Goal: Task Accomplishment & Management: Manage account settings

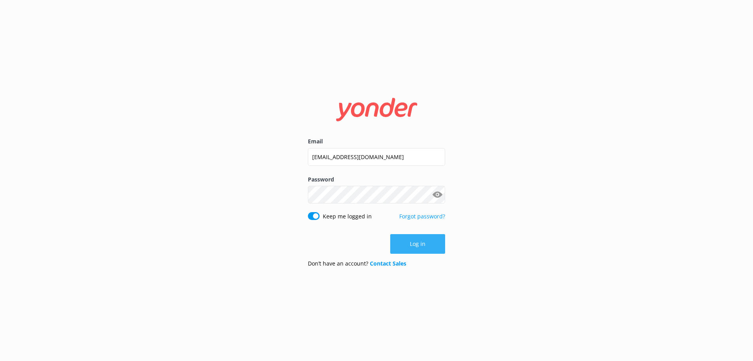
click at [403, 246] on button "Log in" at bounding box center [417, 244] width 55 height 20
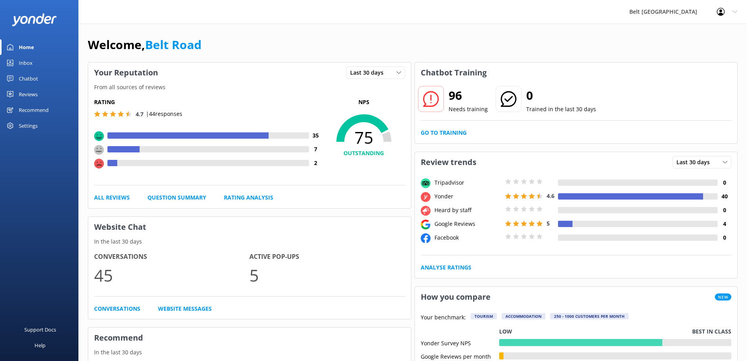
click at [29, 92] on div "Reviews" at bounding box center [28, 94] width 19 height 16
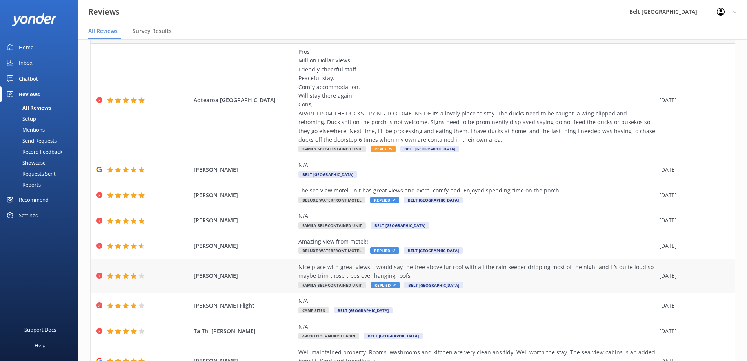
scroll to position [78, 0]
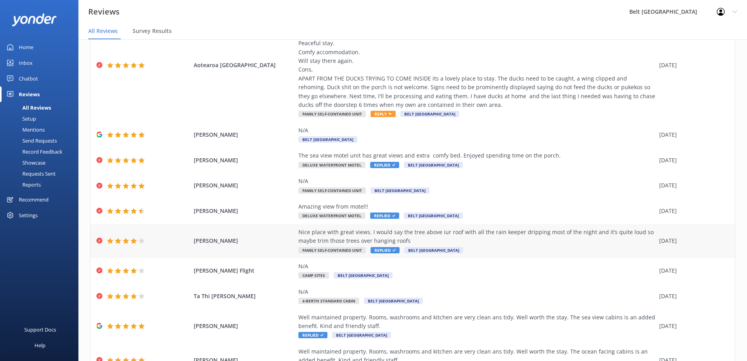
click at [381, 250] on span "Replied" at bounding box center [385, 250] width 29 height 6
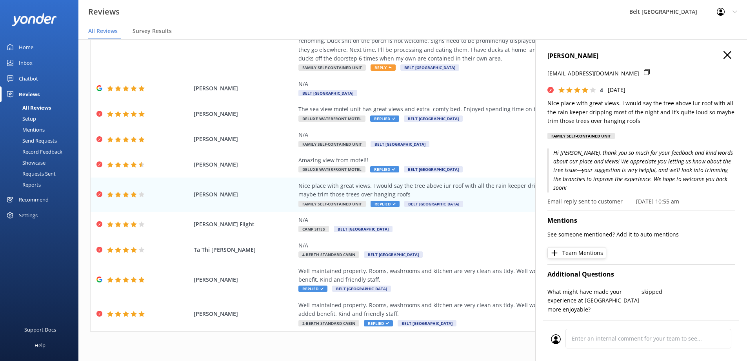
scroll to position [121, 0]
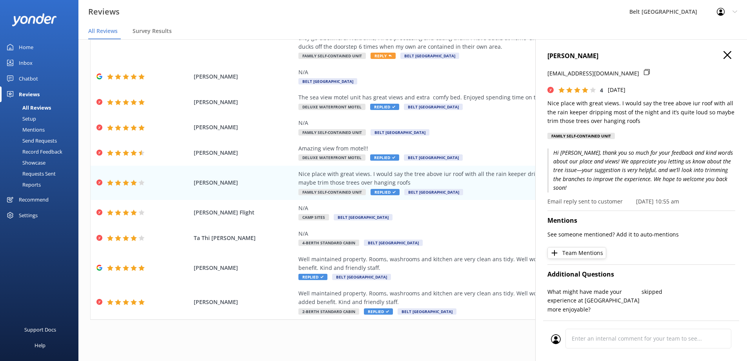
click at [724, 55] on use "button" at bounding box center [728, 55] width 8 height 8
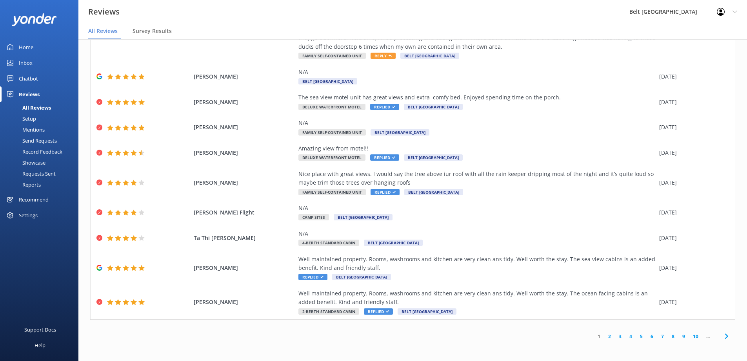
click at [605, 336] on link "2" at bounding box center [610, 335] width 11 height 7
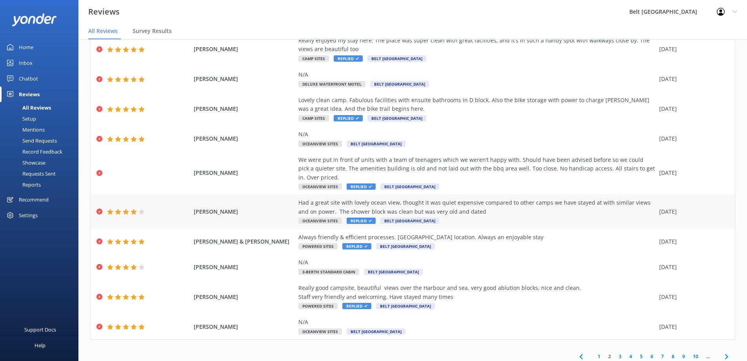
scroll to position [59, 0]
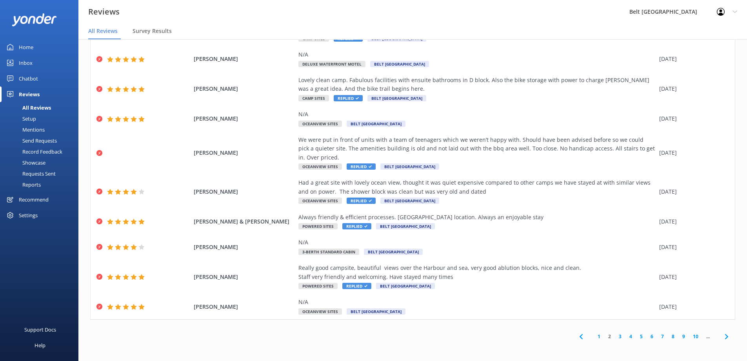
click at [615, 337] on link "3" at bounding box center [620, 335] width 11 height 7
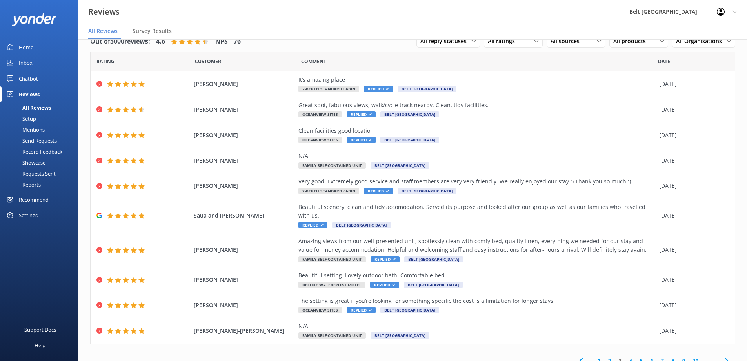
click at [605, 357] on link "2" at bounding box center [610, 360] width 11 height 7
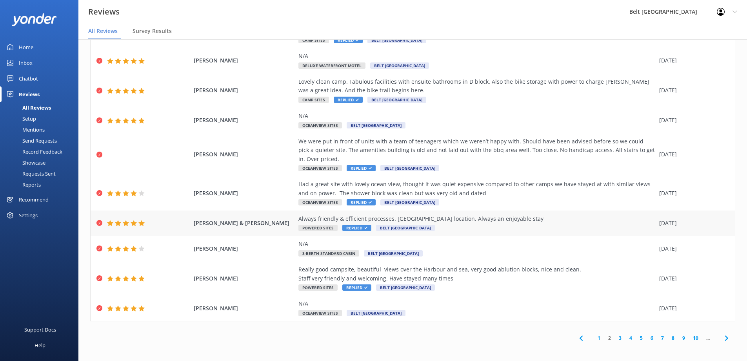
scroll to position [59, 0]
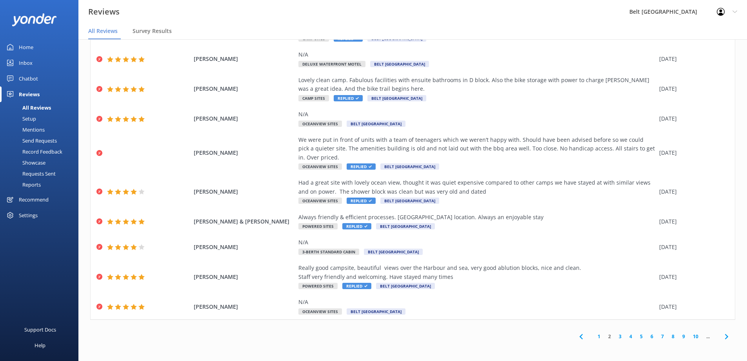
click at [594, 336] on link "1" at bounding box center [599, 335] width 11 height 7
